Goal: Task Accomplishment & Management: Use online tool/utility

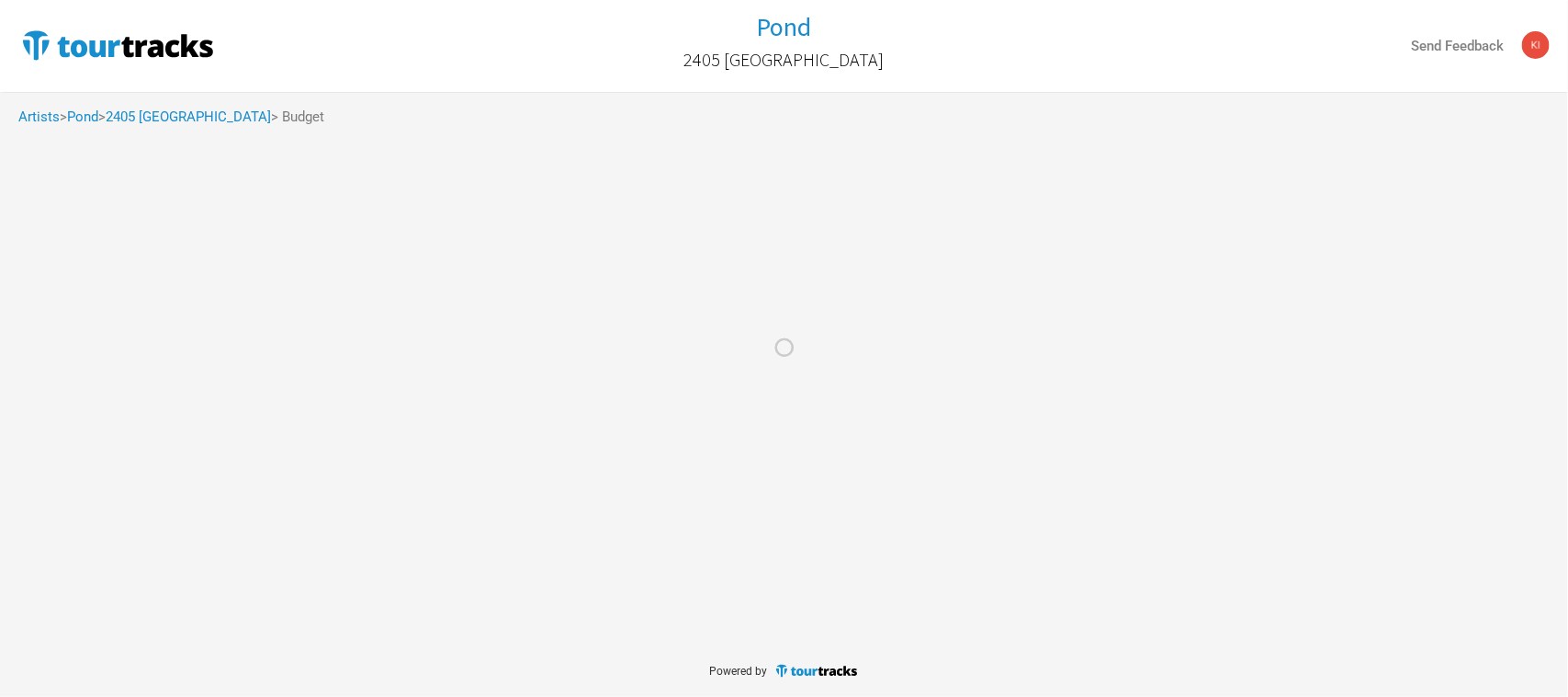
select select "Total Days"
select select "USD"
select select "Total Days"
select select "USD"
select select "Total Days"
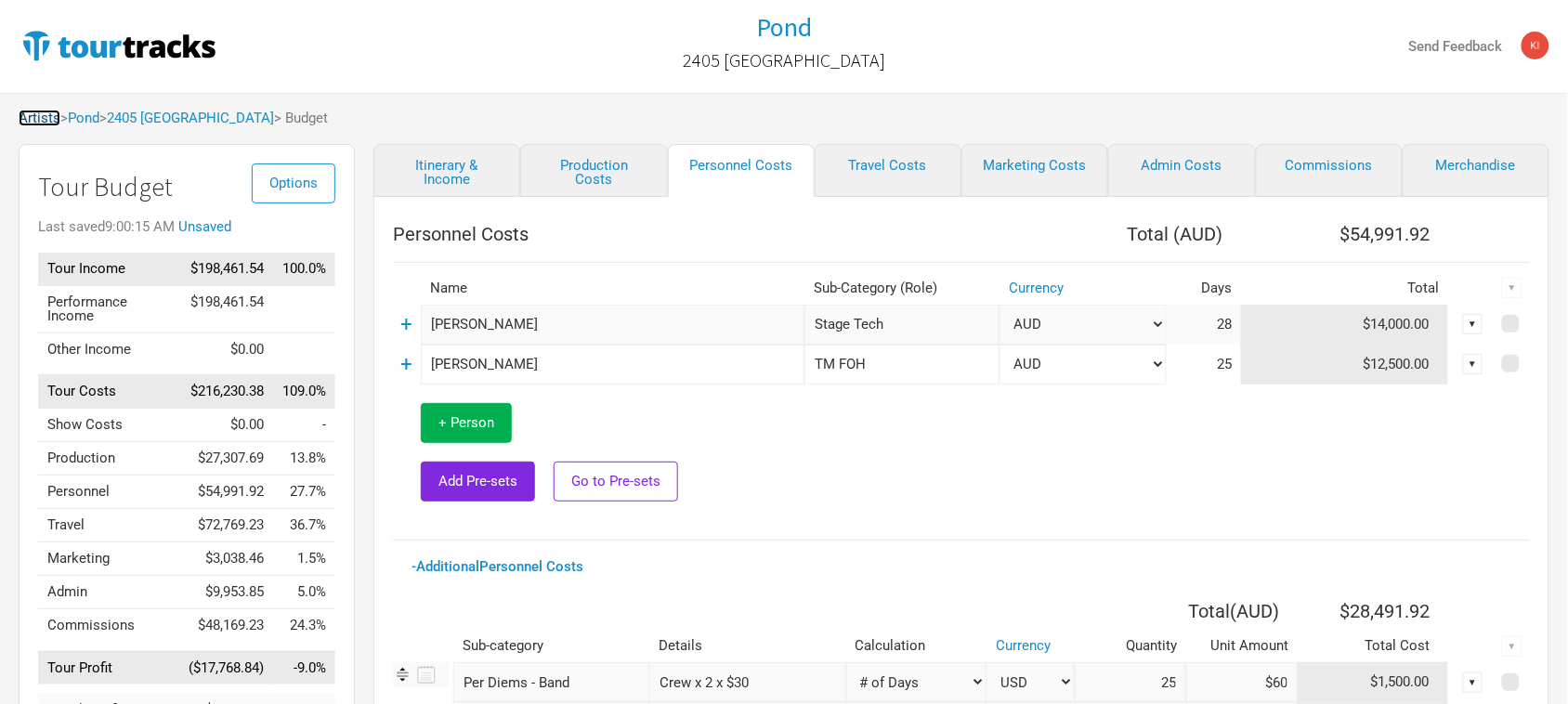
click at [37, 118] on link "Artists" at bounding box center [39, 117] width 42 height 16
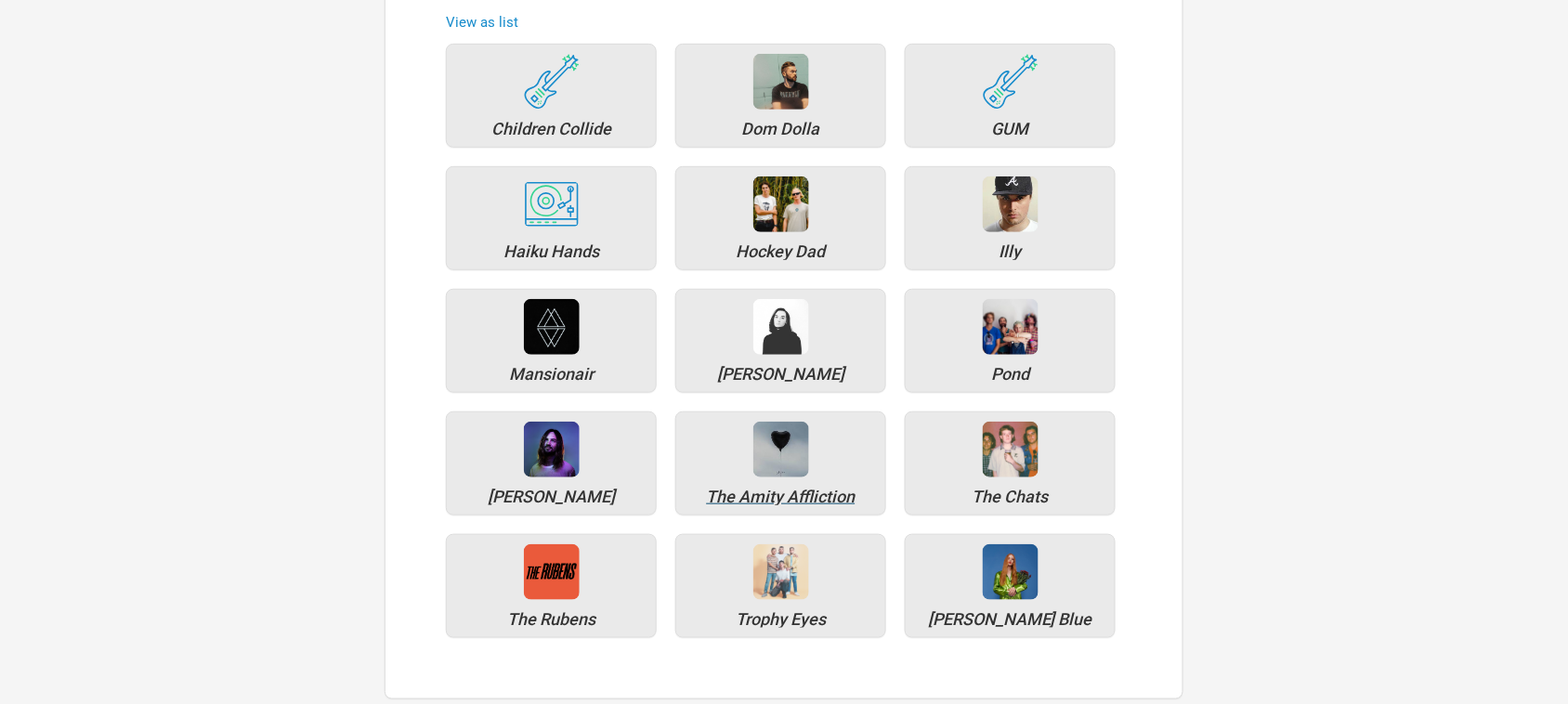
scroll to position [232, 0]
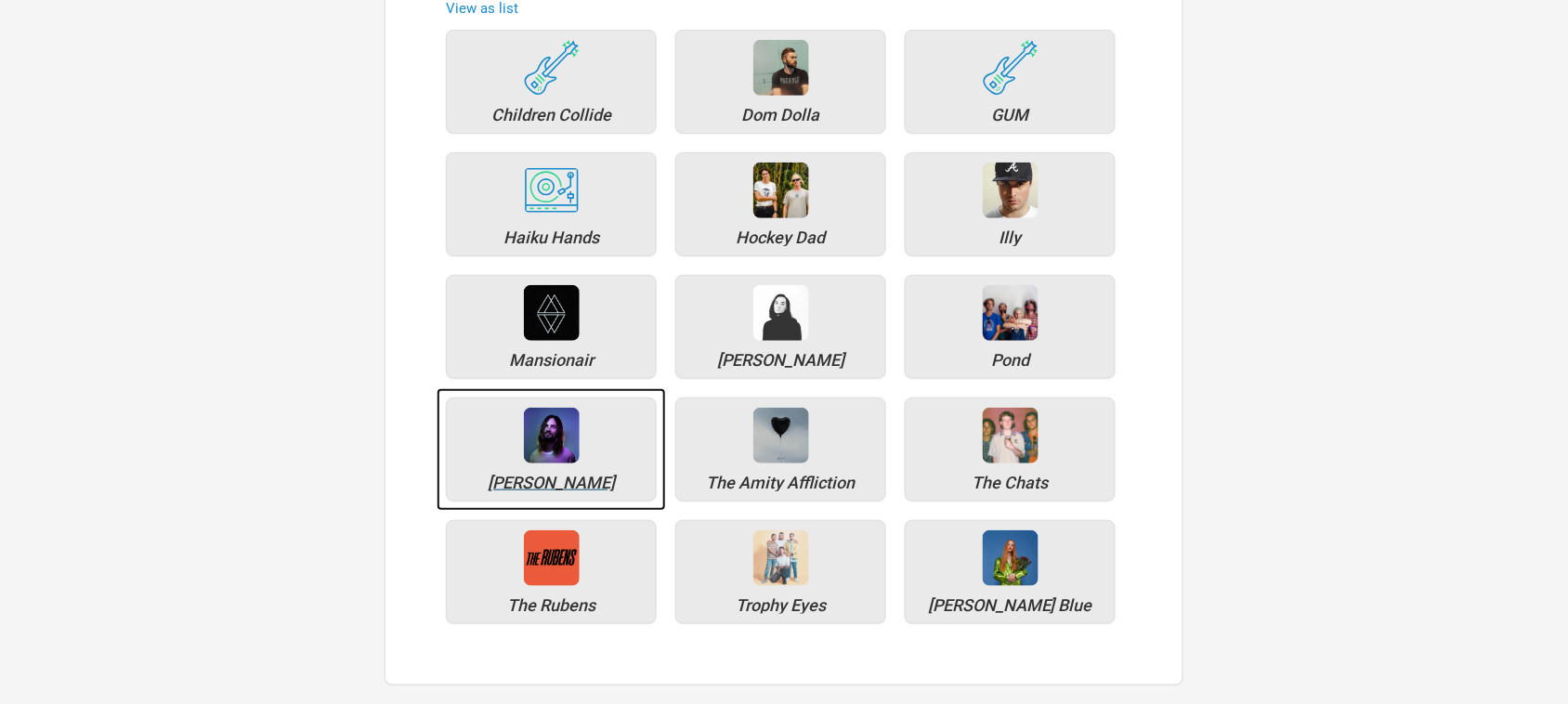
click at [554, 438] on img at bounding box center [551, 436] width 55 height 55
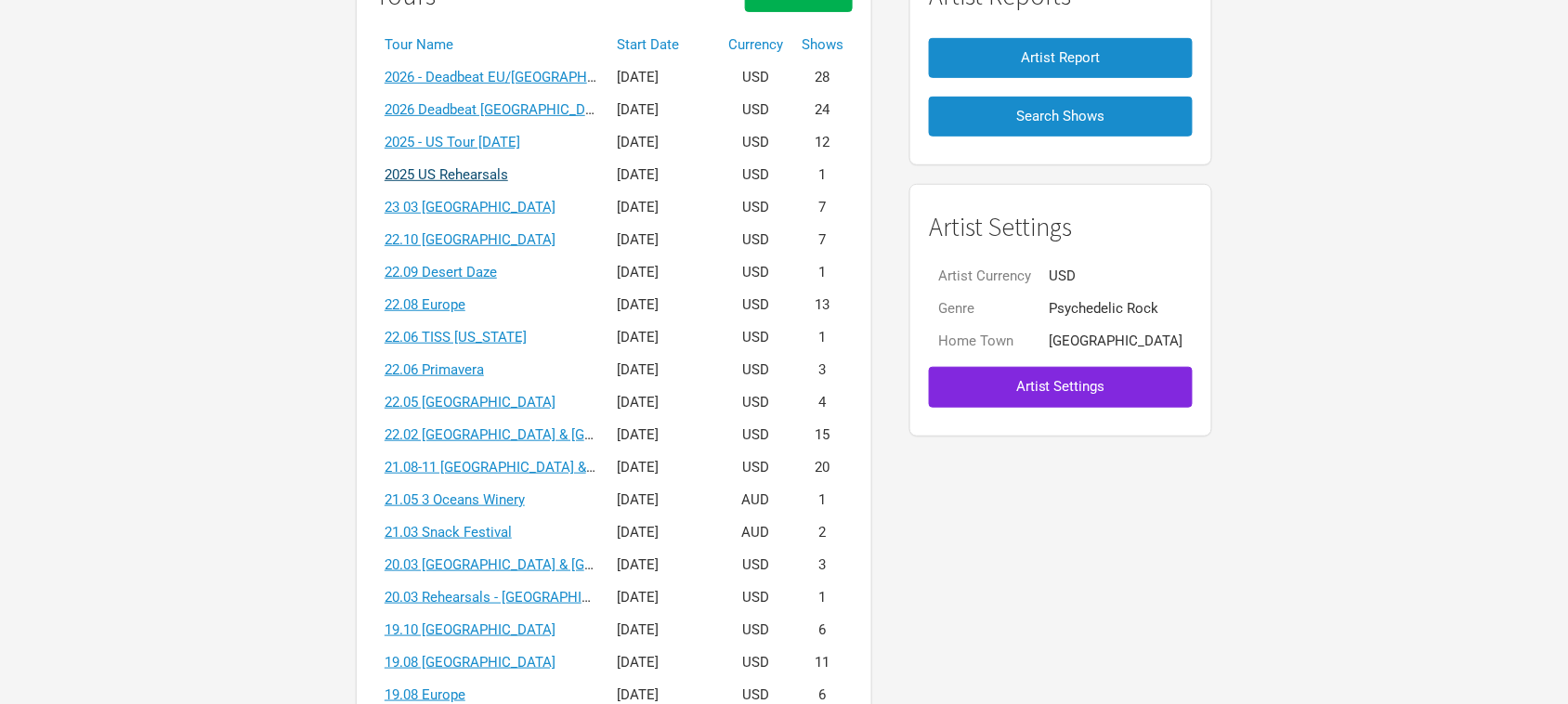
scroll to position [232, 0]
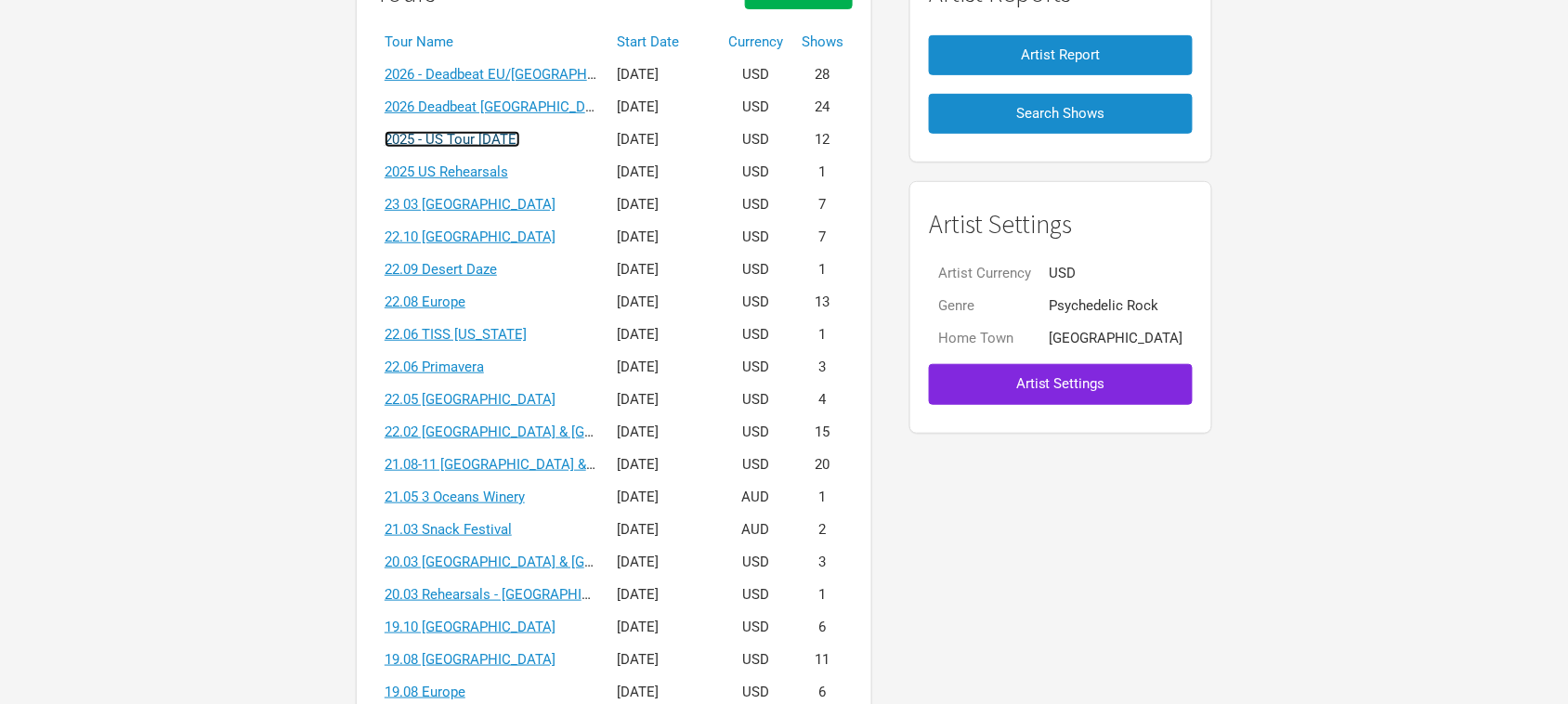
click at [498, 139] on link "2025 - US Tour October 2025" at bounding box center [452, 139] width 136 height 16
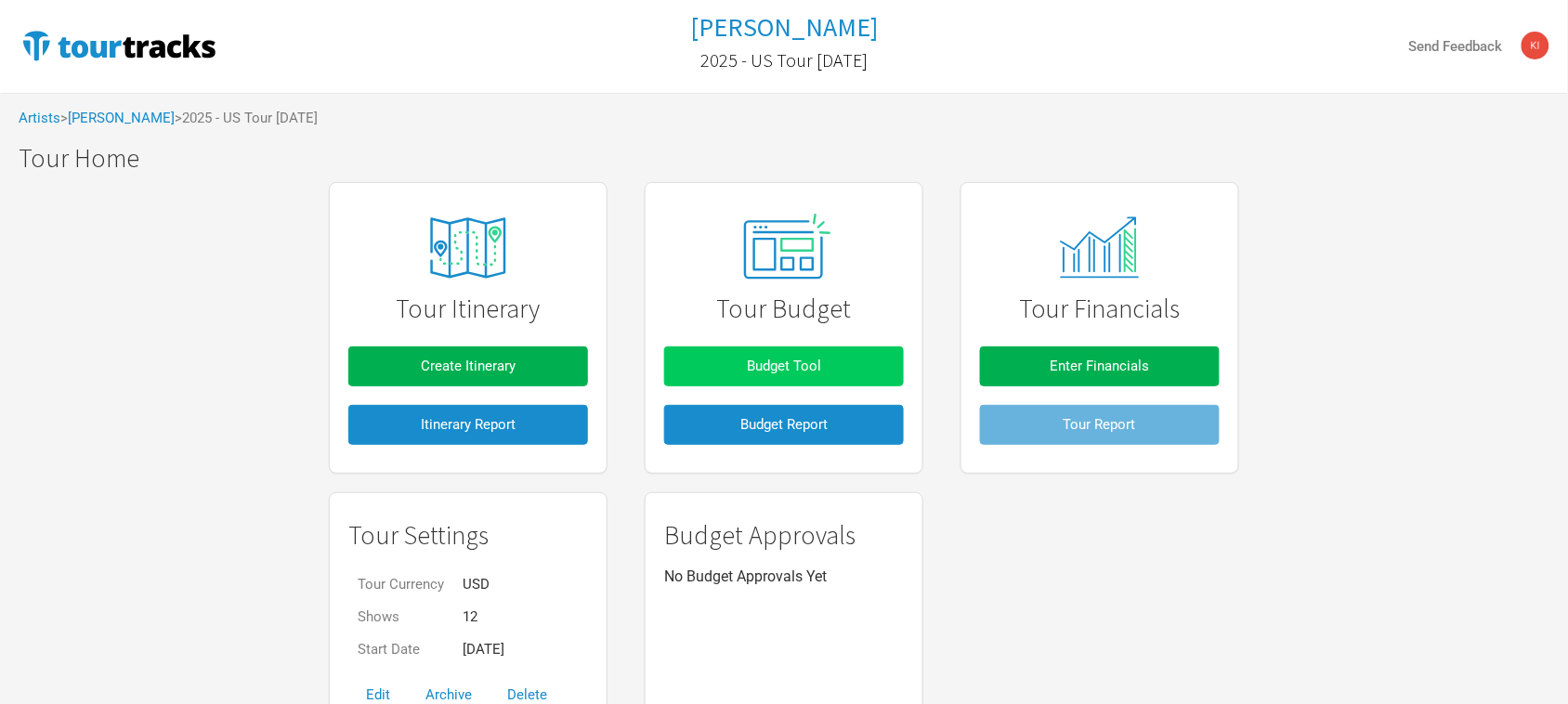
click at [823, 378] on button "Budget Tool" at bounding box center [784, 367] width 240 height 40
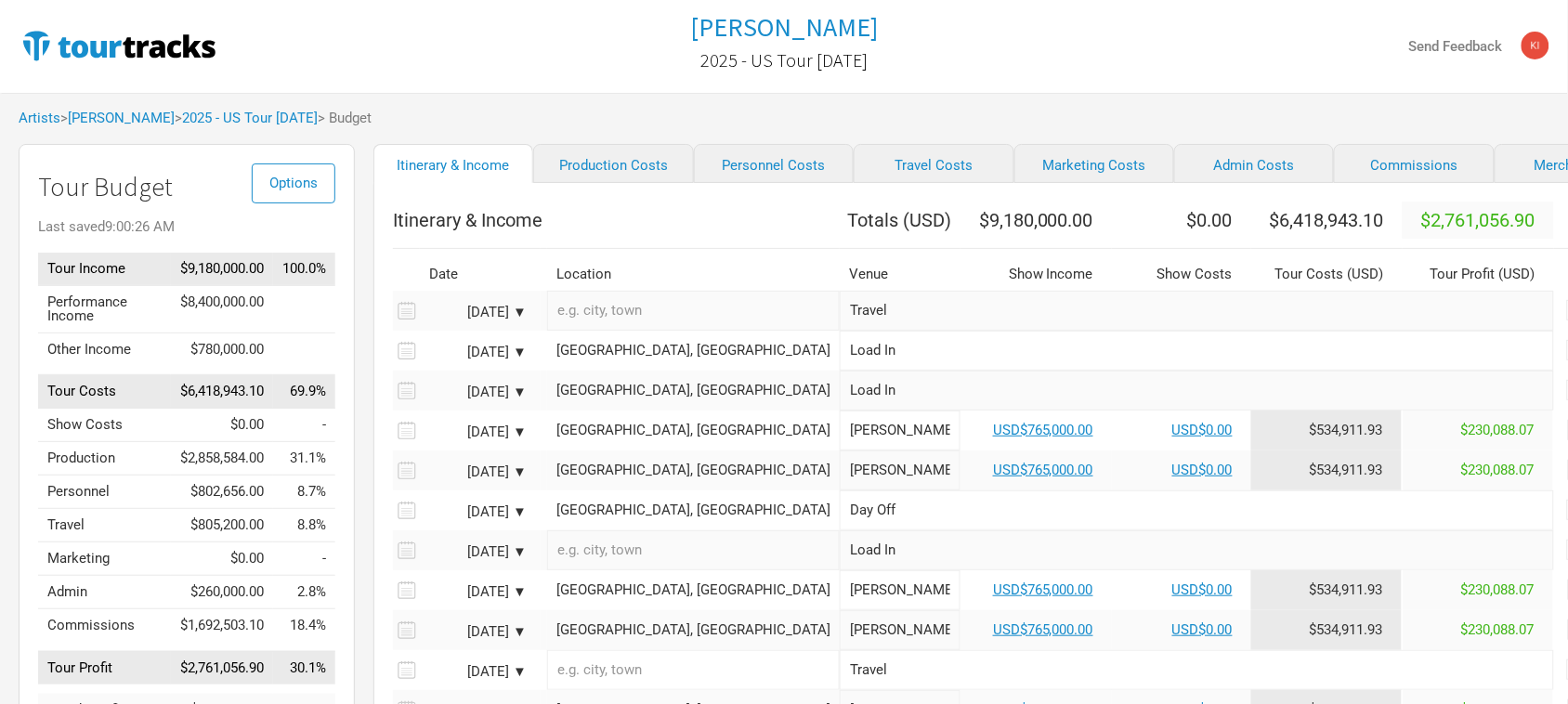
drag, startPoint x: 557, startPoint y: 163, endPoint x: 1059, endPoint y: 164, distance: 502.0
click at [590, 167] on link "Production Costs" at bounding box center [612, 163] width 160 height 39
select select "Show Days"
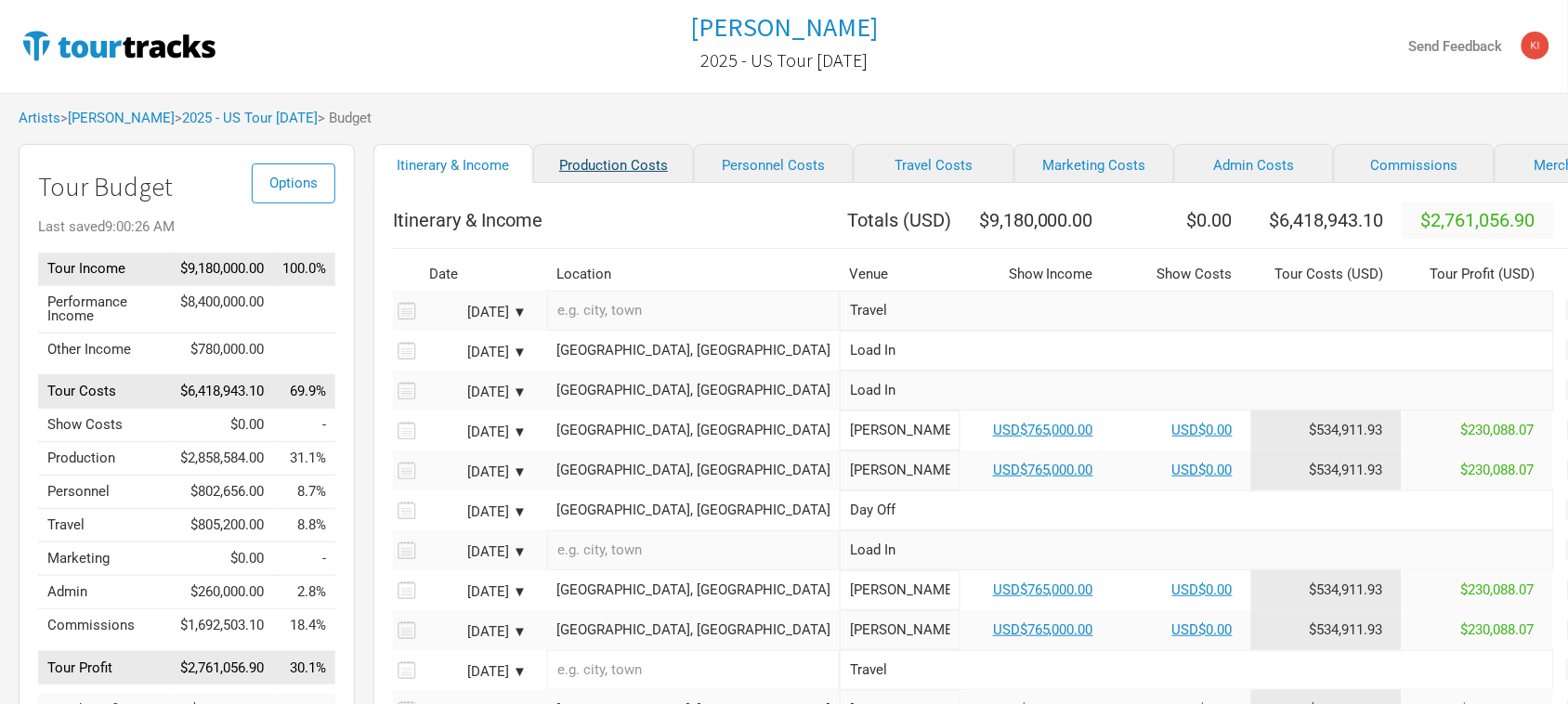
select select "Show Days"
select select "Shows"
select select "Show Days"
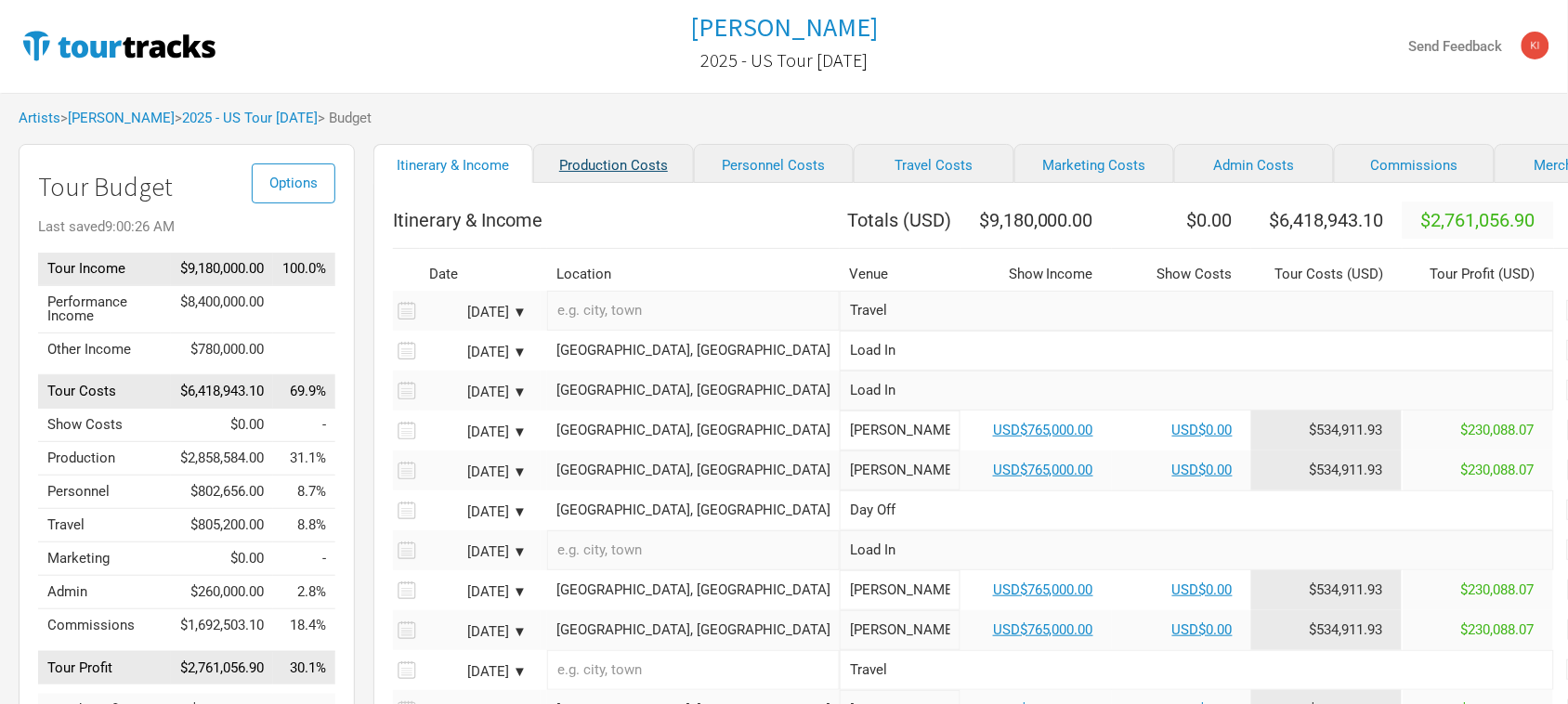
select select "Shows"
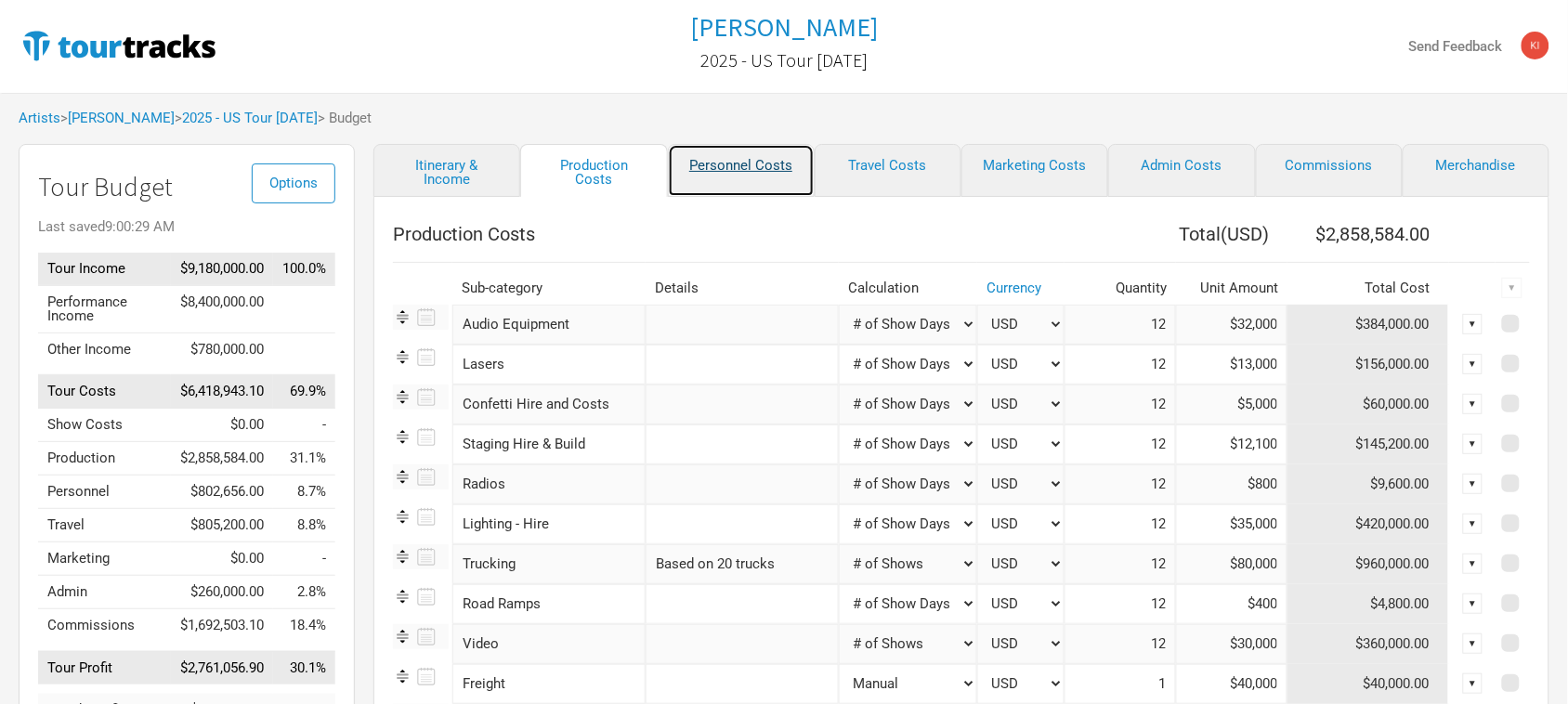
click at [718, 169] on link "Personnel Costs" at bounding box center [741, 170] width 147 height 53
select select "Total Days"
